Goal: Navigation & Orientation: Understand site structure

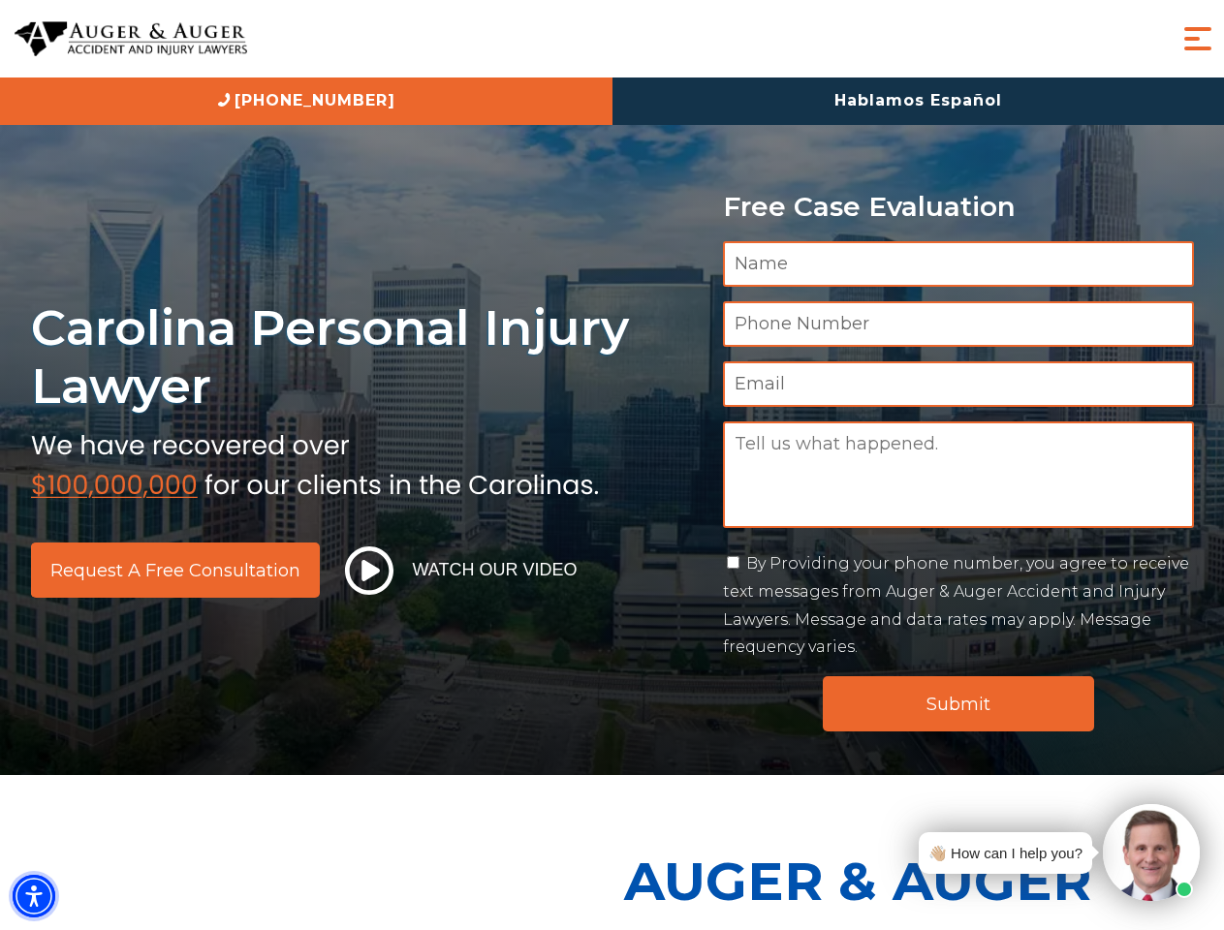
click at [34, 896] on img "Accessibility Menu" at bounding box center [34, 896] width 43 height 43
